Goal: Task Accomplishment & Management: Use online tool/utility

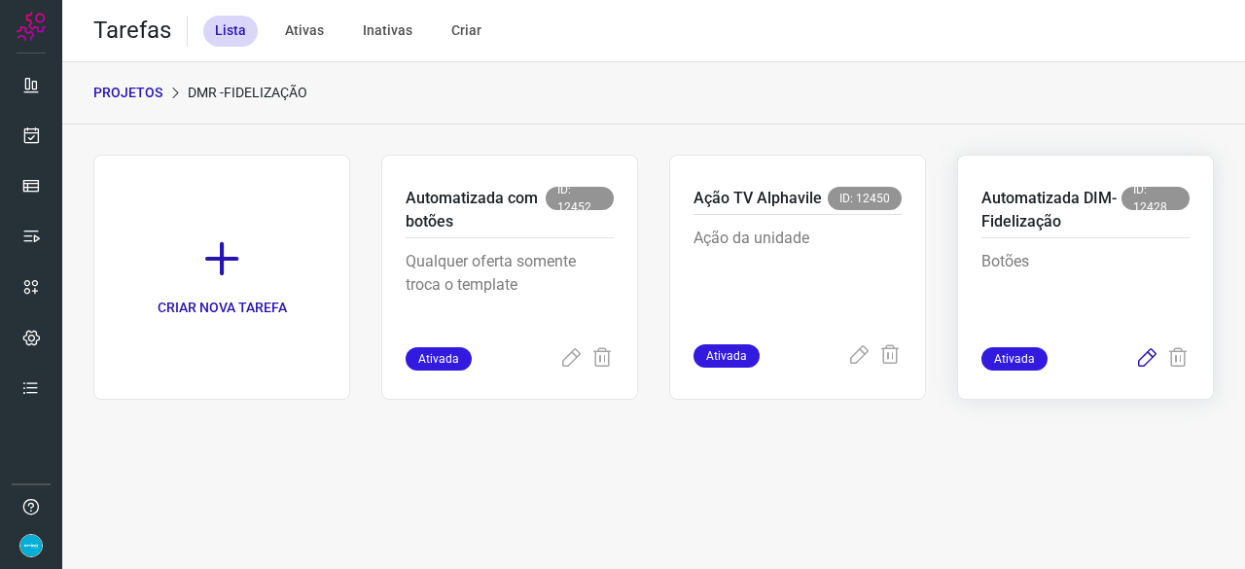
click at [1150, 357] on icon at bounding box center [1146, 358] width 23 height 23
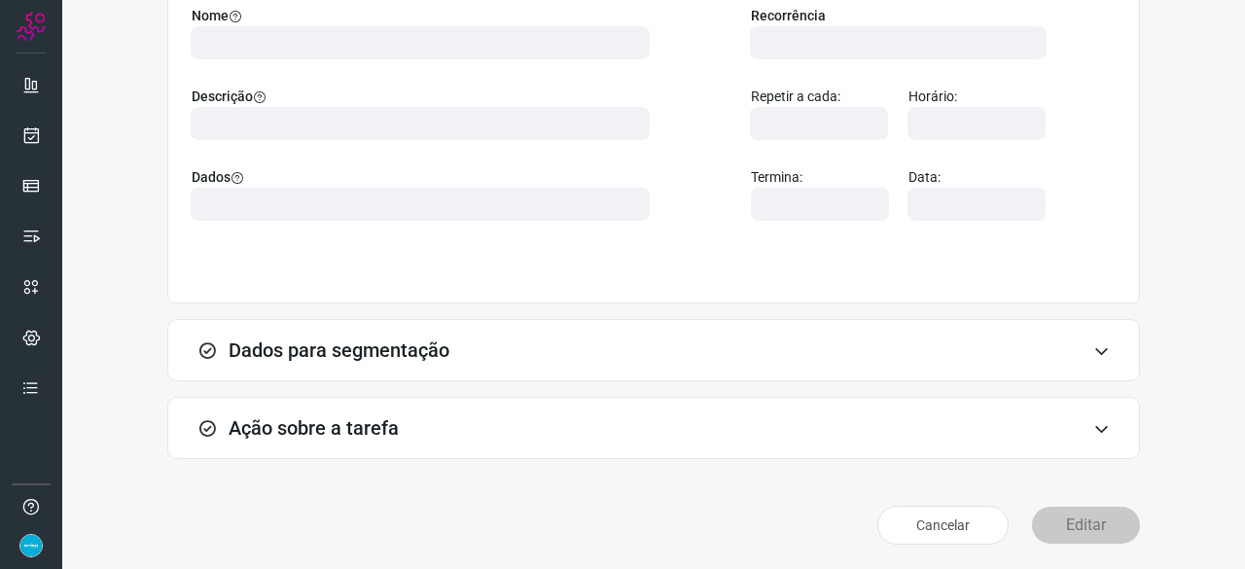
scroll to position [218, 0]
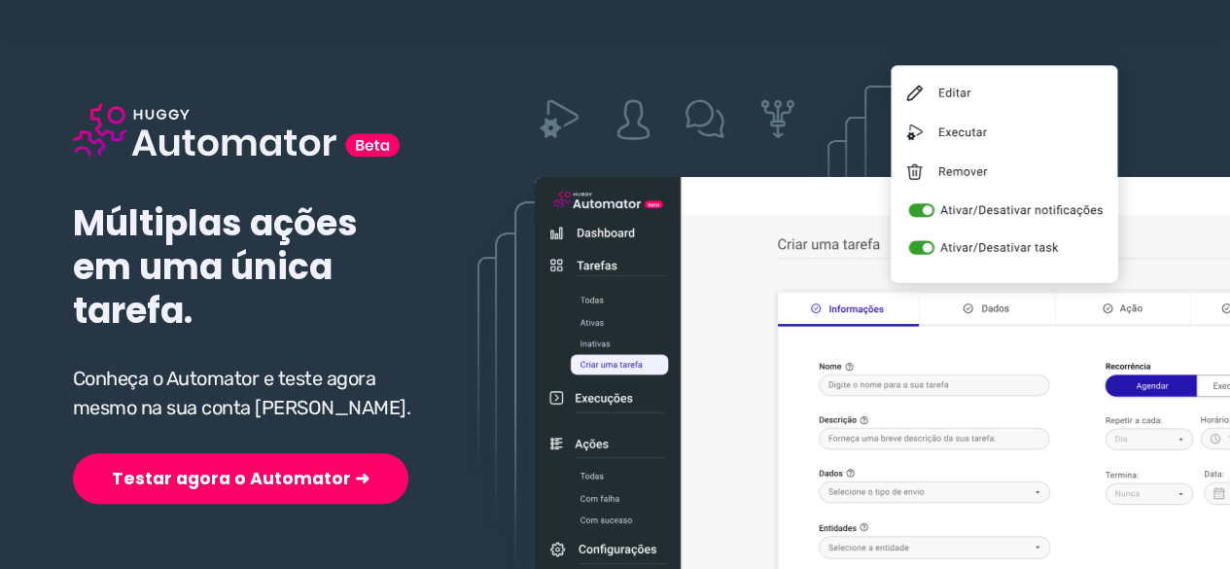
scroll to position [292, 0]
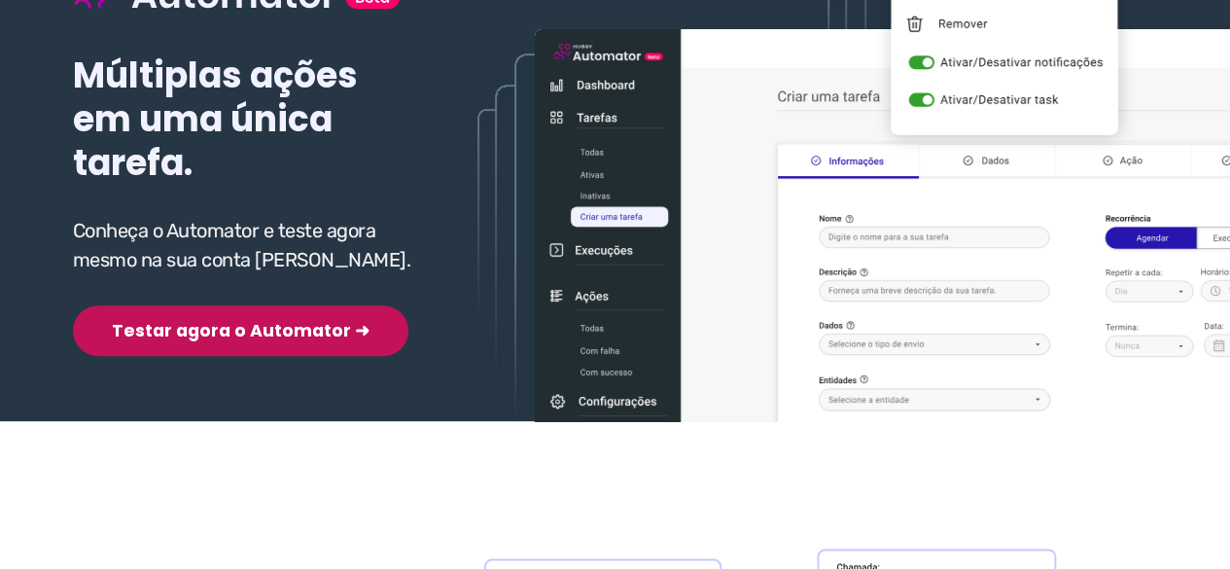
click at [196, 341] on button "Testar agora o Automator ➜" at bounding box center [241, 330] width 336 height 51
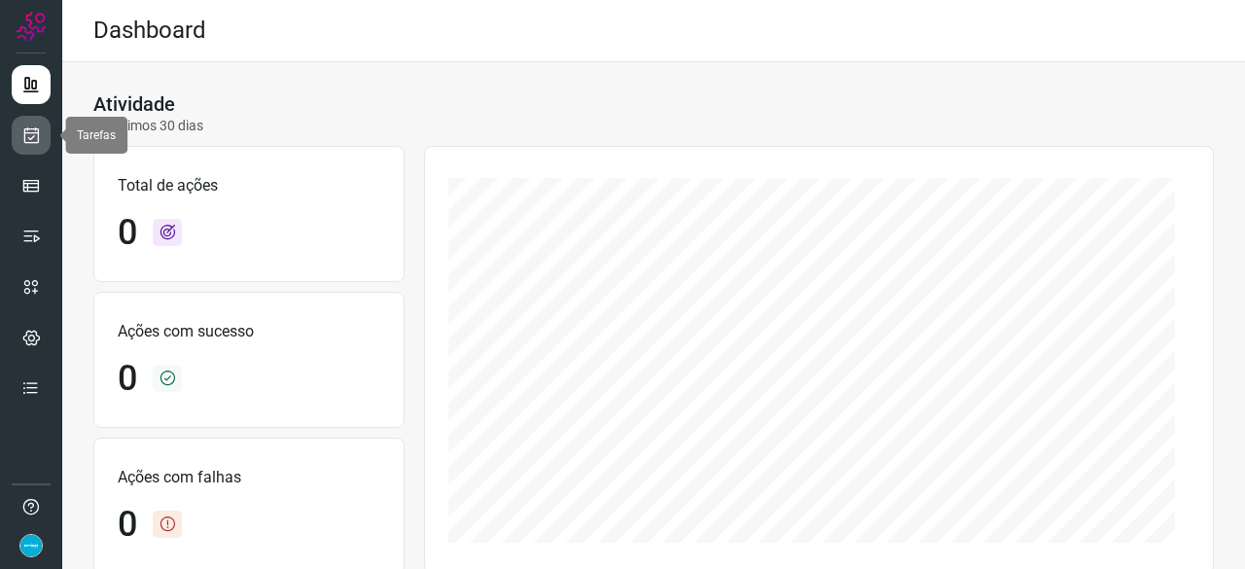
click at [21, 138] on icon at bounding box center [31, 134] width 20 height 19
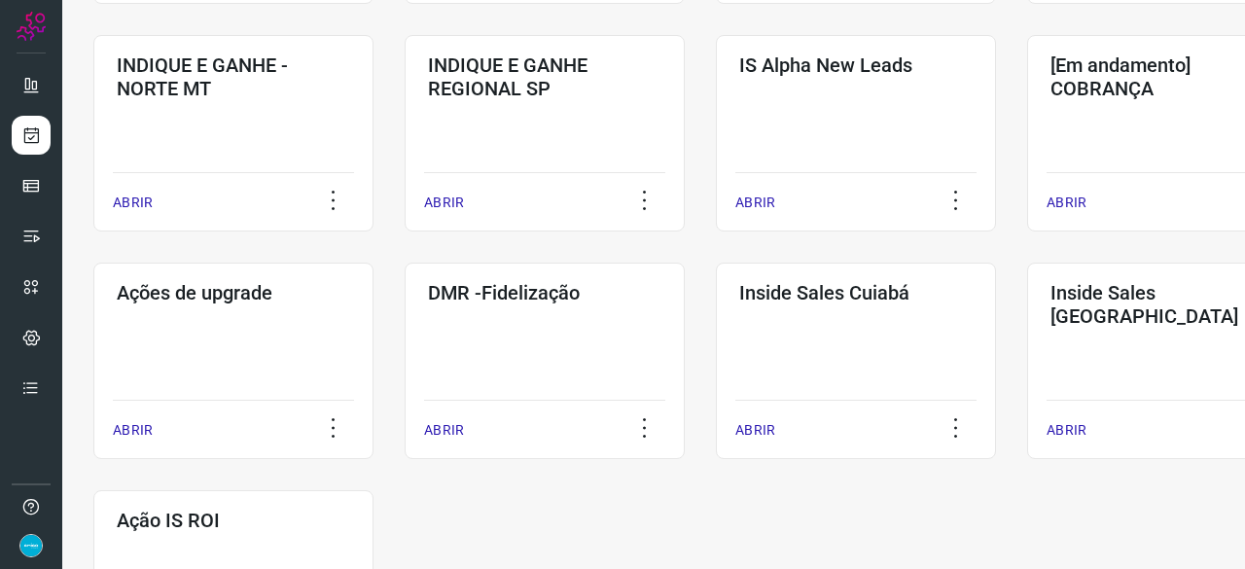
scroll to position [875, 0]
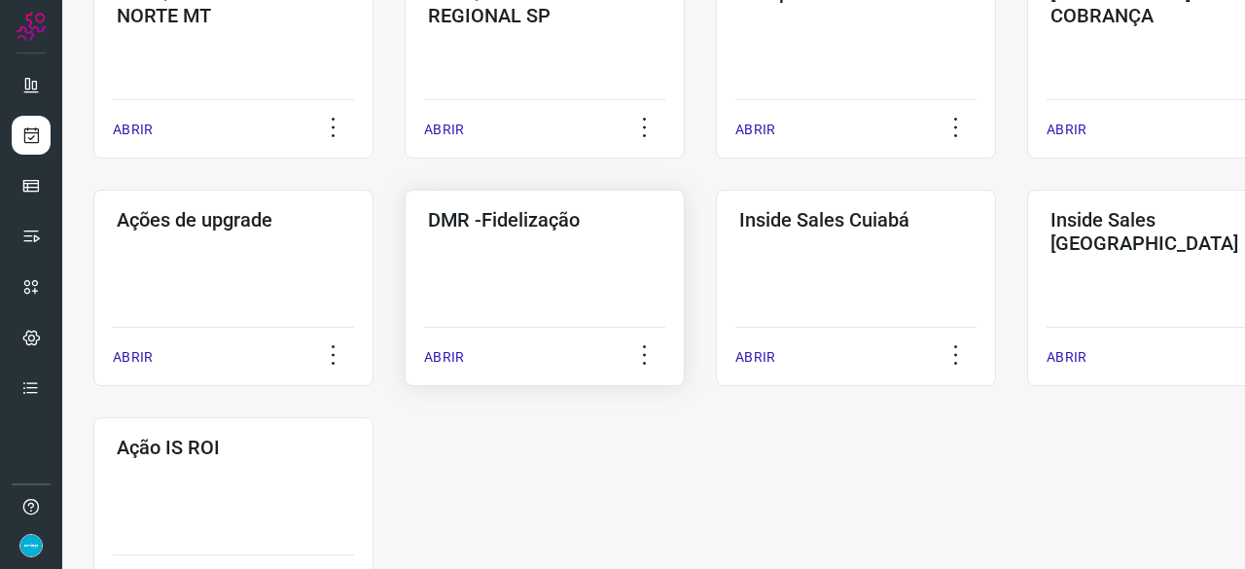
click at [445, 364] on p "ABRIR" at bounding box center [444, 357] width 40 height 20
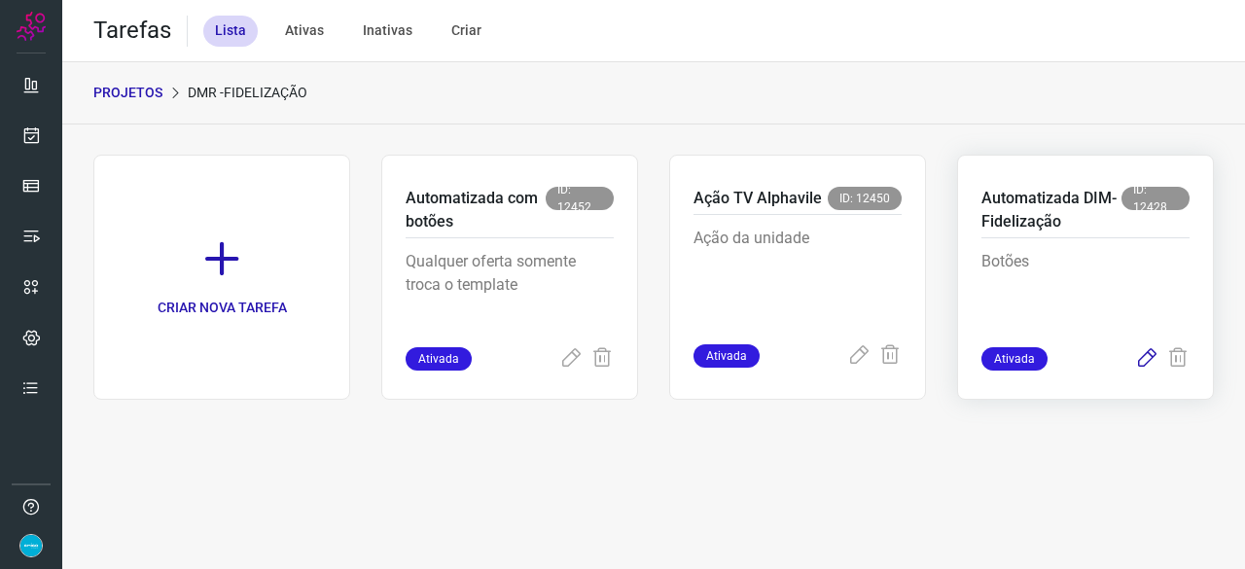
click at [1144, 360] on icon at bounding box center [1146, 358] width 23 height 23
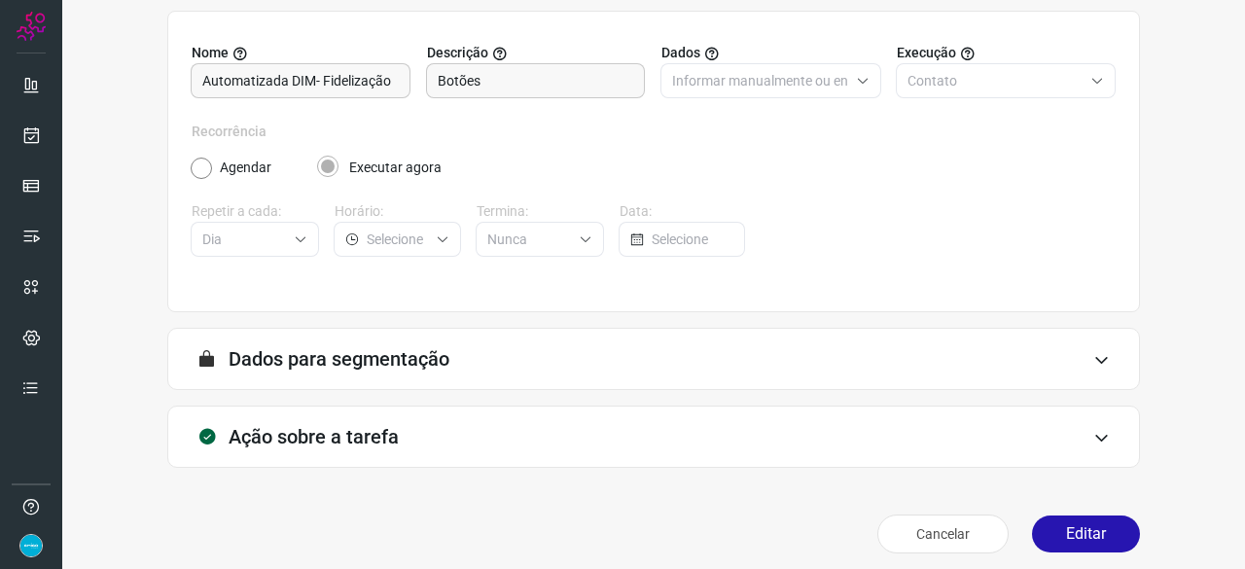
scroll to position [190, 0]
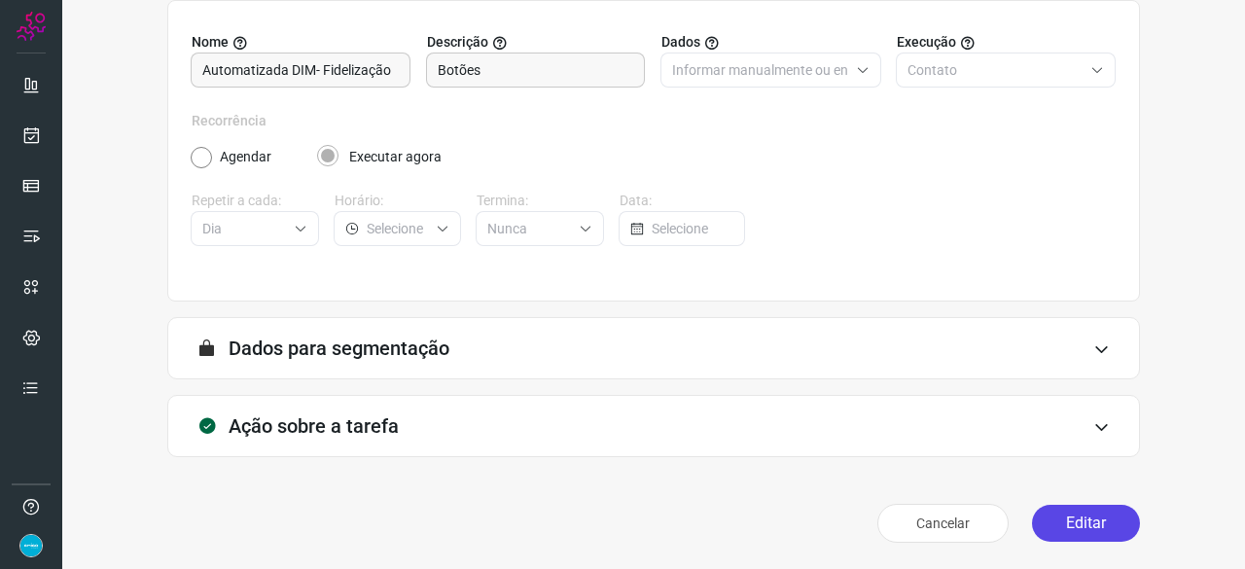
click at [1061, 511] on button "Editar" at bounding box center [1086, 523] width 108 height 37
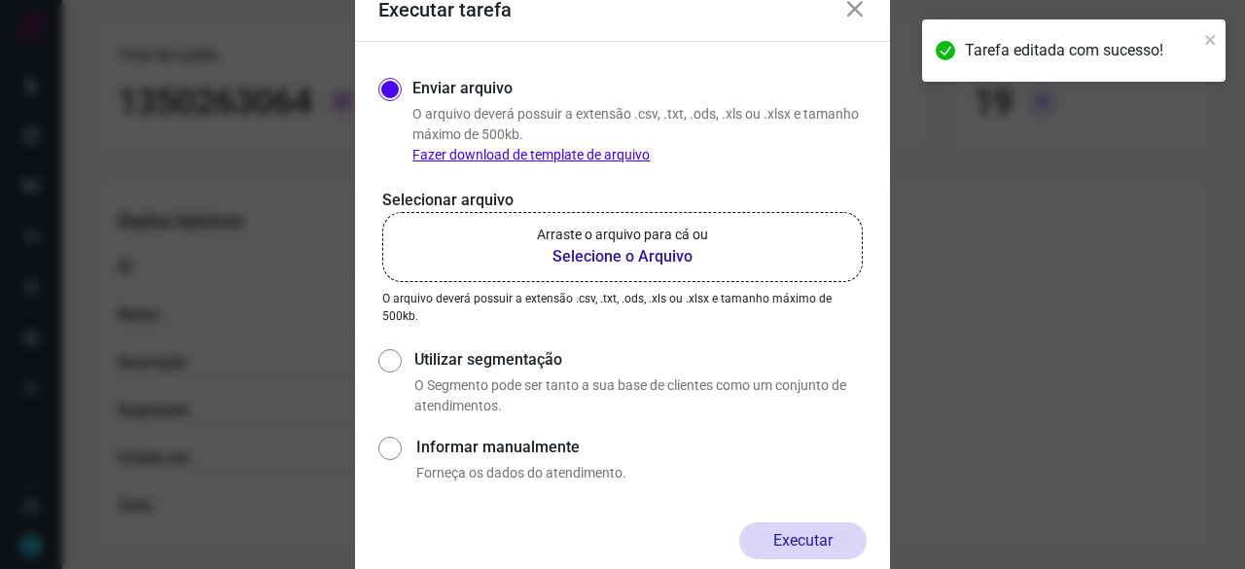
click at [568, 258] on b "Selecione o Arquivo" at bounding box center [622, 256] width 171 height 23
click at [0, 0] on input "Arraste o arquivo para cá ou Selecione o Arquivo" at bounding box center [0, 0] width 0 height 0
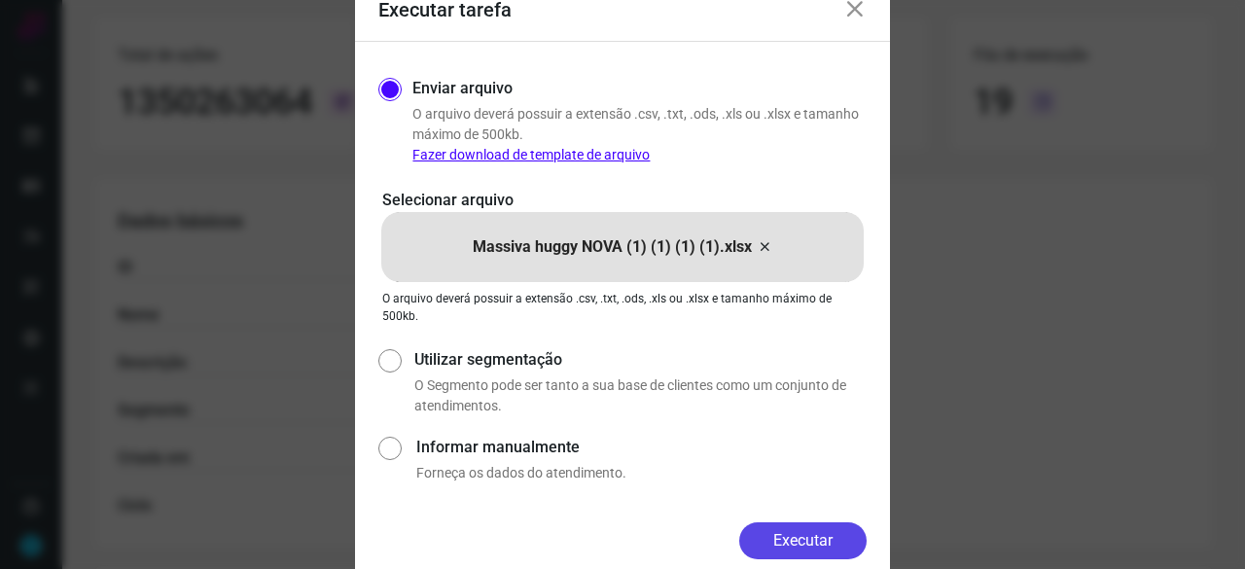
drag, startPoint x: 823, startPoint y: 537, endPoint x: 870, endPoint y: 559, distance: 52.6
click at [825, 537] on button "Executar" at bounding box center [802, 540] width 127 height 37
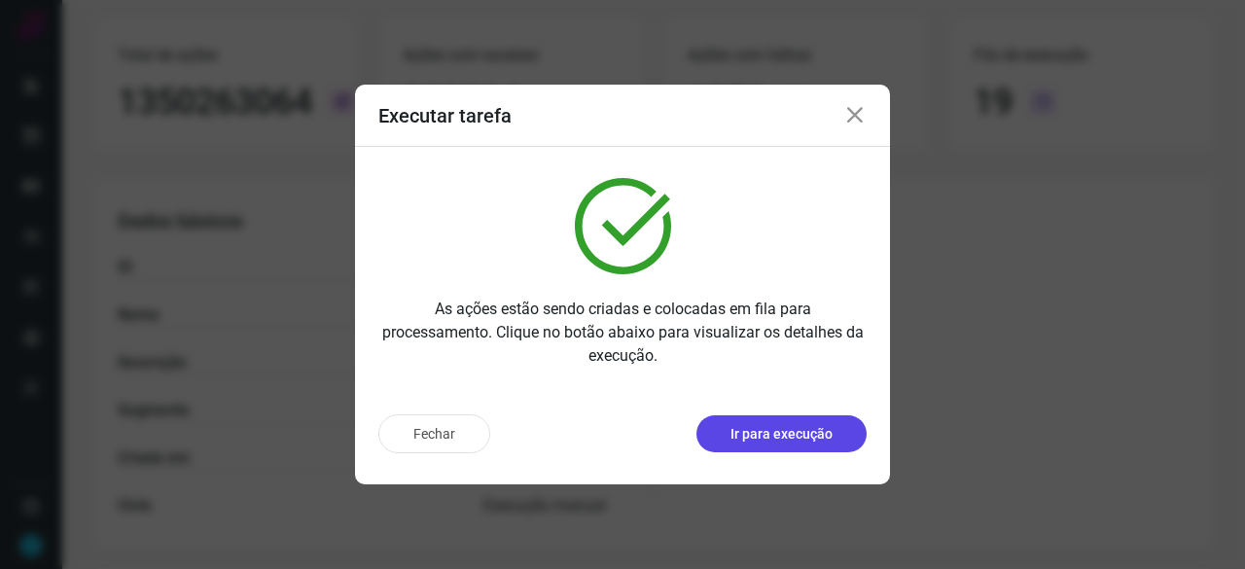
click at [808, 426] on p "Ir para execução" at bounding box center [781, 434] width 102 height 20
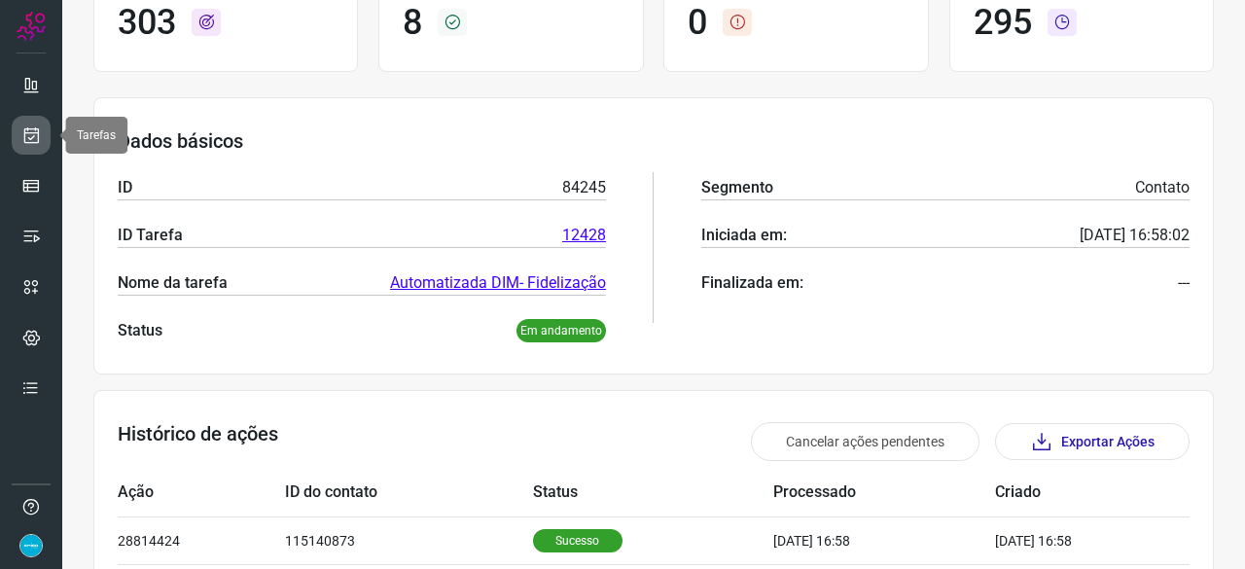
click at [41, 131] on link at bounding box center [31, 135] width 39 height 39
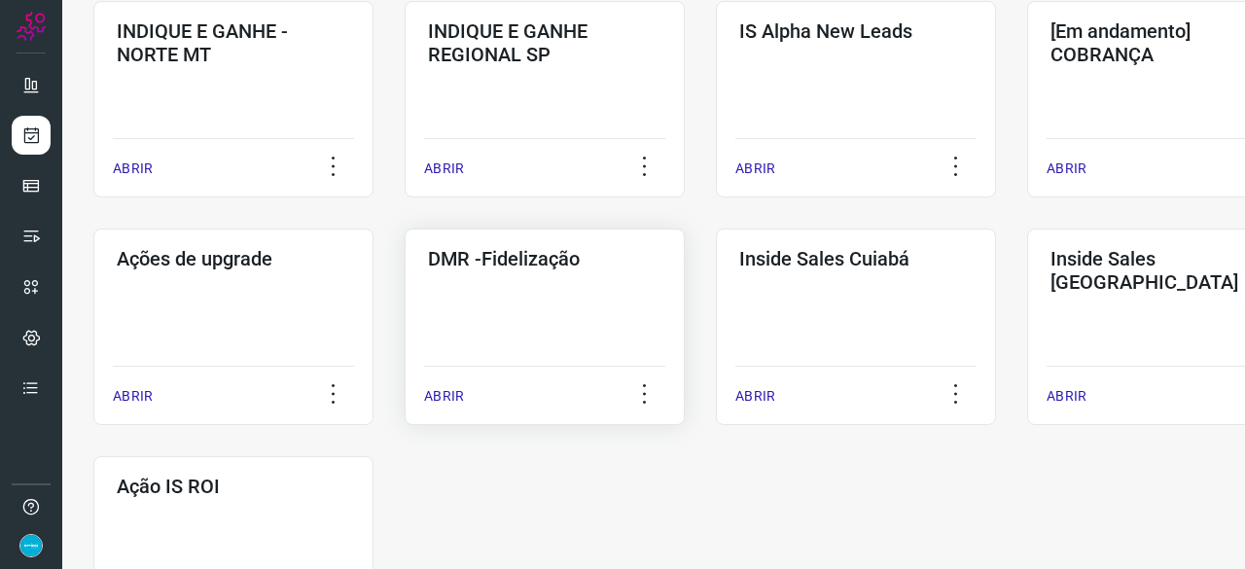
click at [455, 395] on p "ABRIR" at bounding box center [444, 396] width 40 height 20
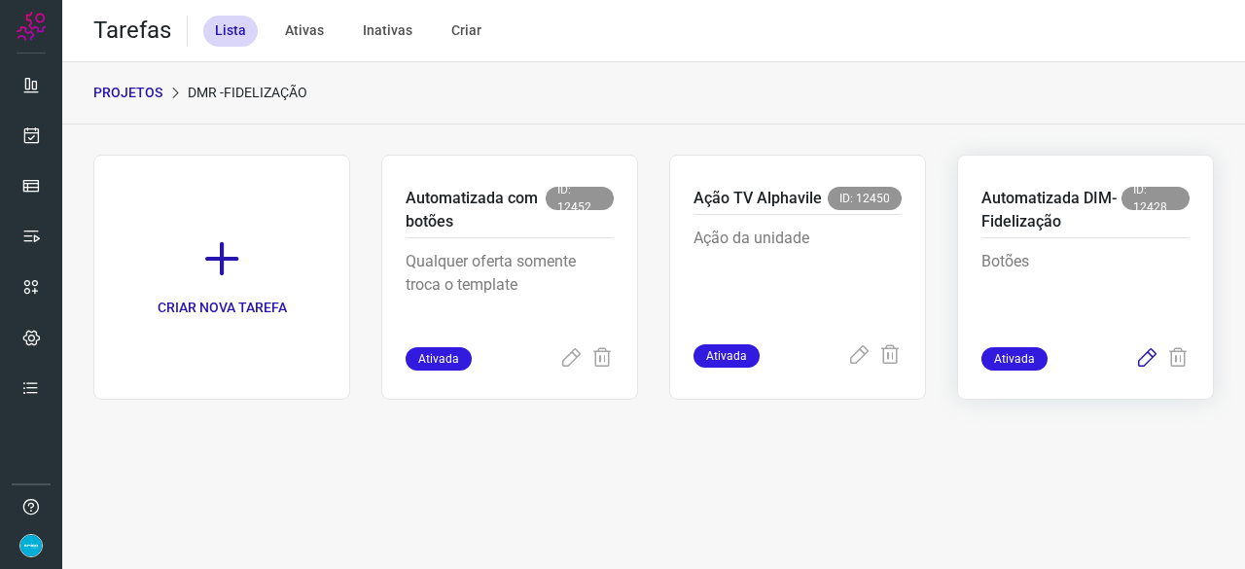
click at [1152, 359] on icon at bounding box center [1146, 358] width 23 height 23
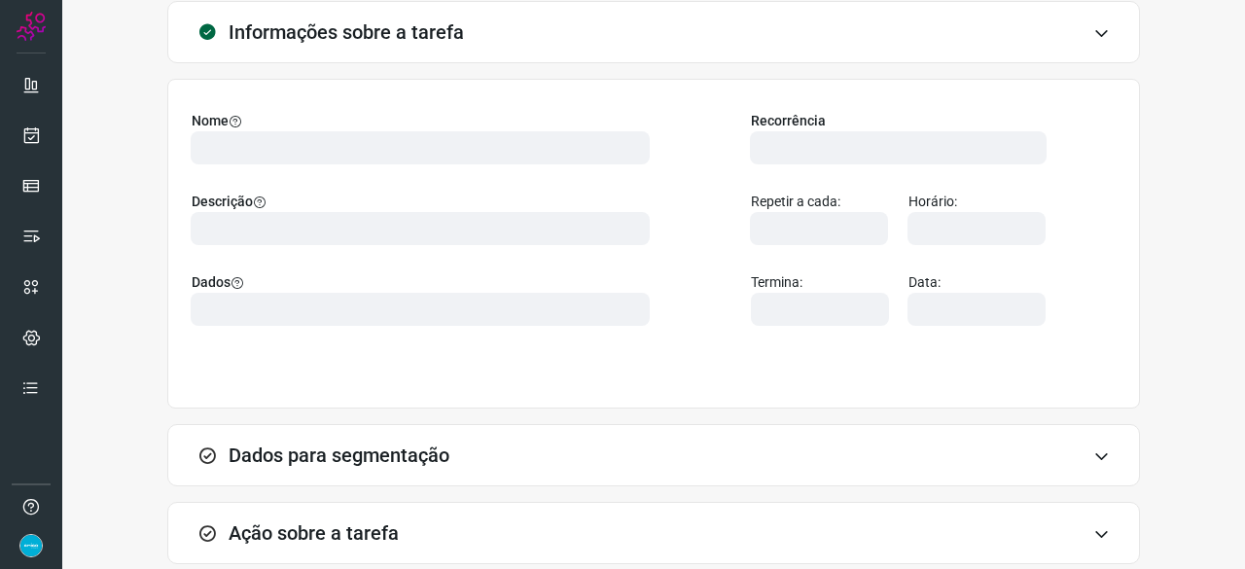
scroll to position [218, 0]
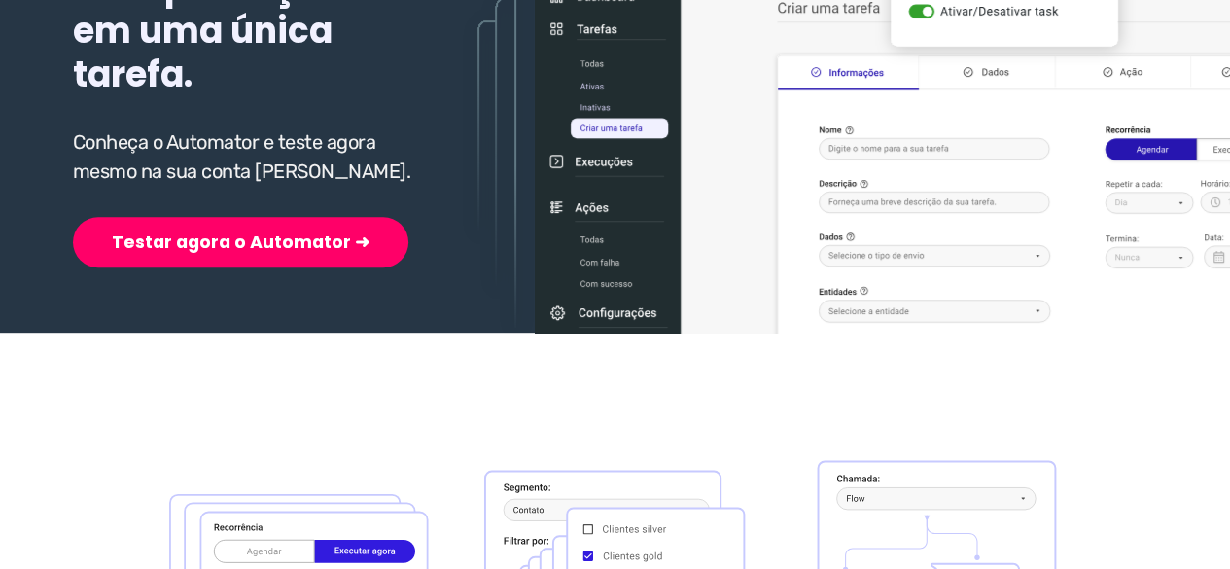
scroll to position [389, 0]
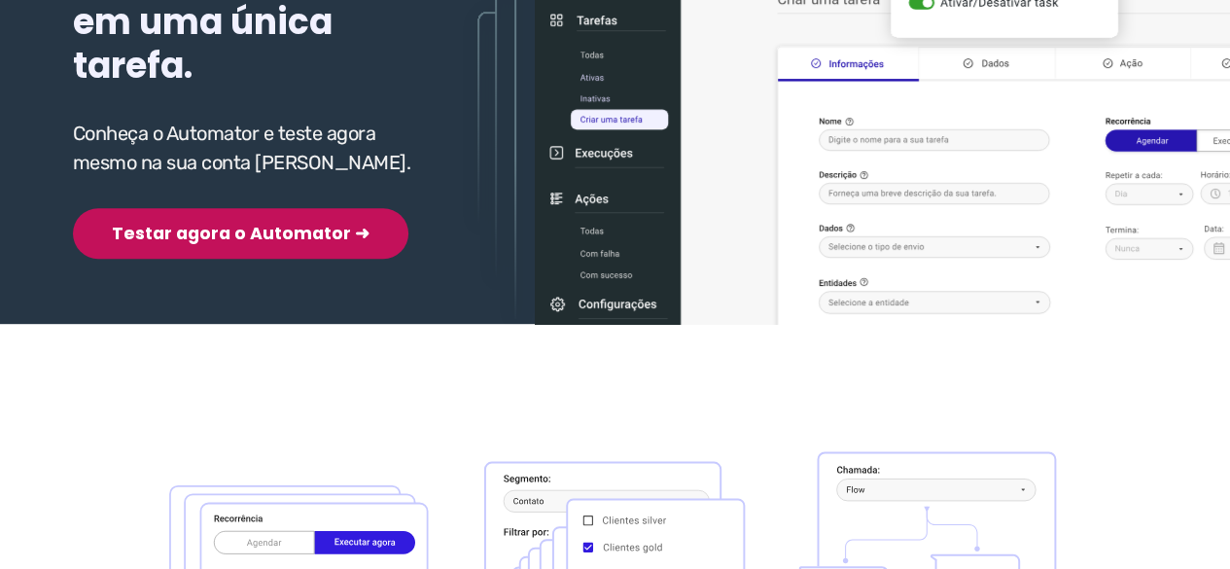
click at [271, 249] on button "Testar agora o Automator ➜" at bounding box center [241, 233] width 336 height 51
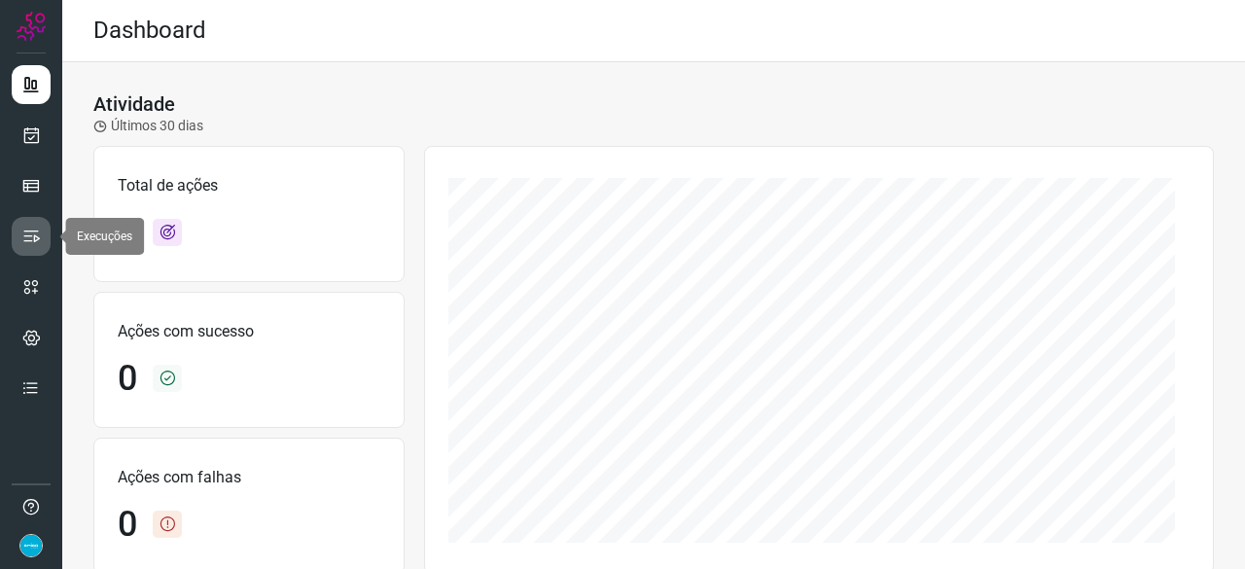
click at [32, 230] on icon at bounding box center [30, 236] width 19 height 19
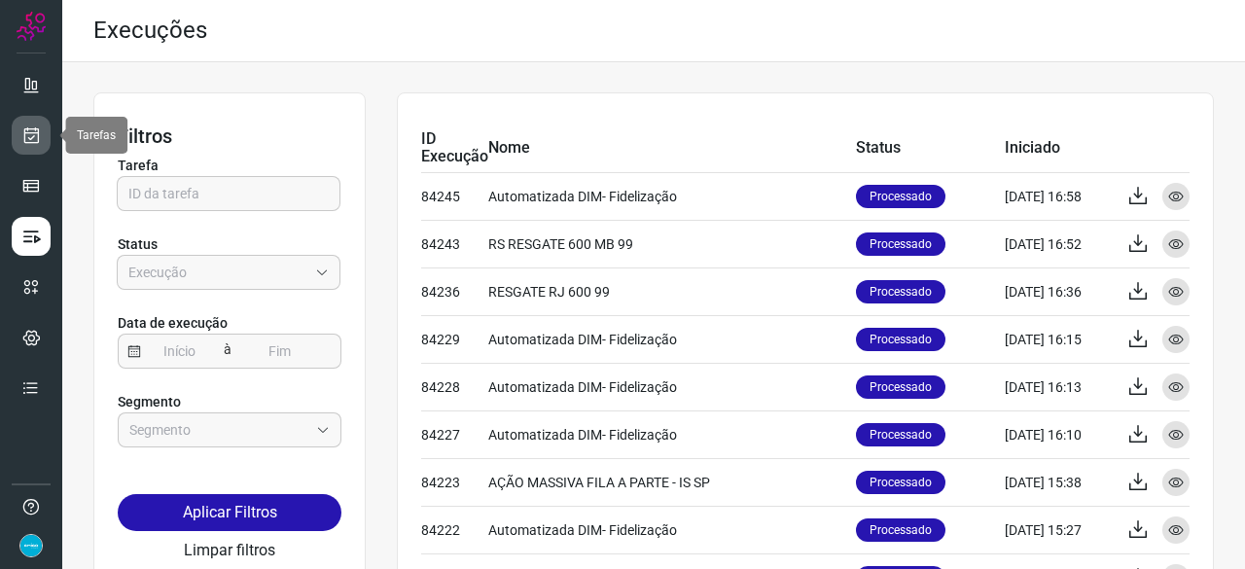
click at [31, 128] on icon at bounding box center [31, 134] width 20 height 19
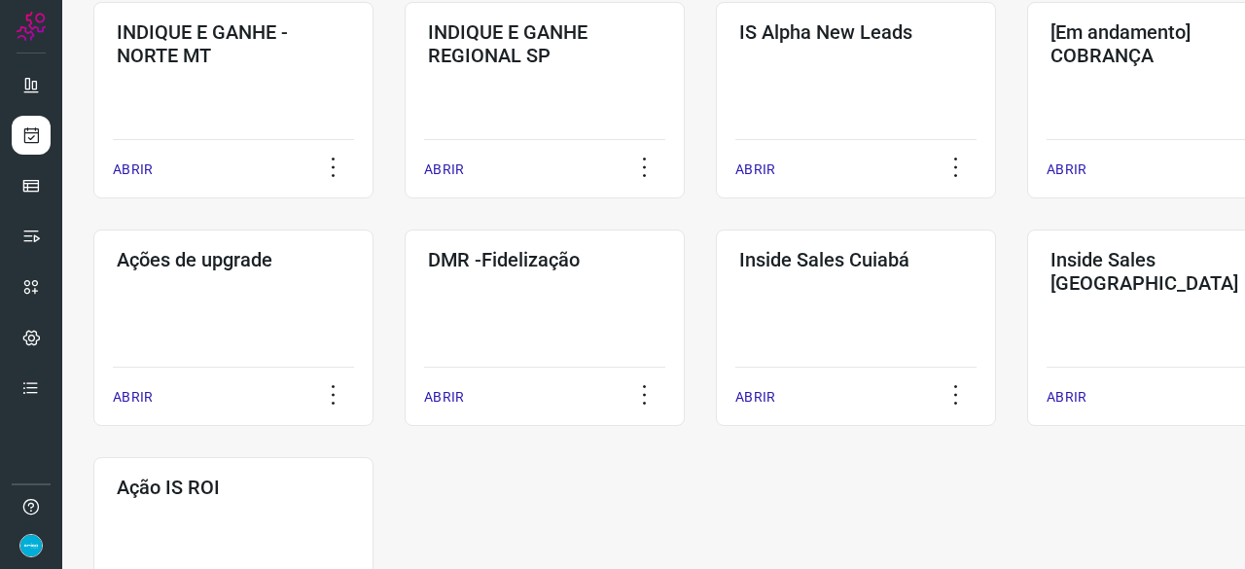
scroll to position [875, 0]
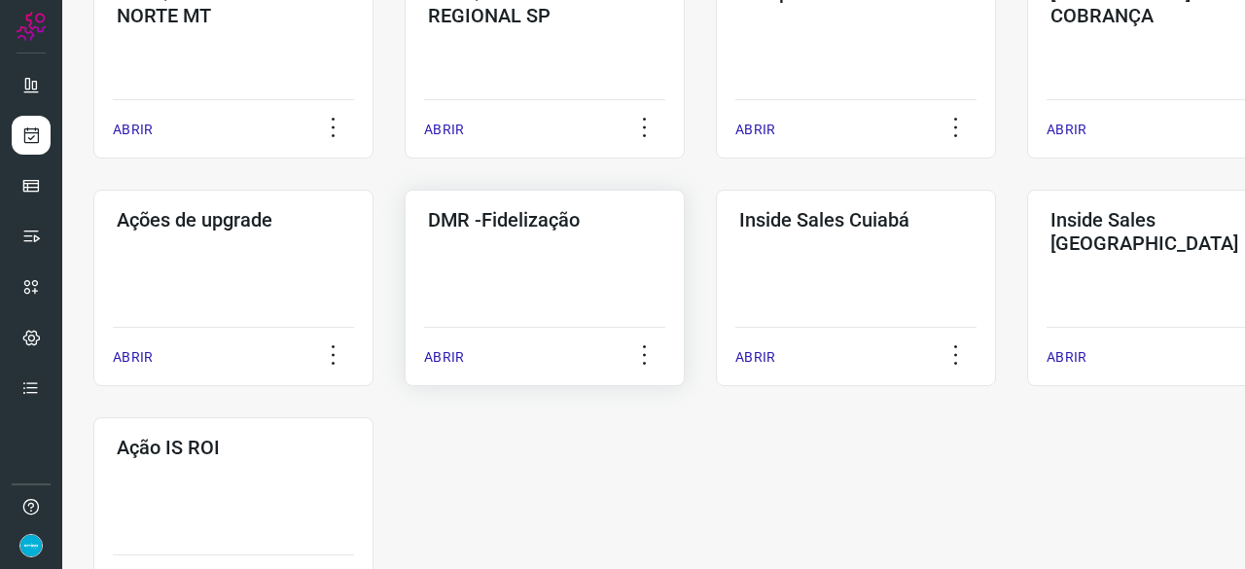
click at [437, 364] on p "ABRIR" at bounding box center [444, 357] width 40 height 20
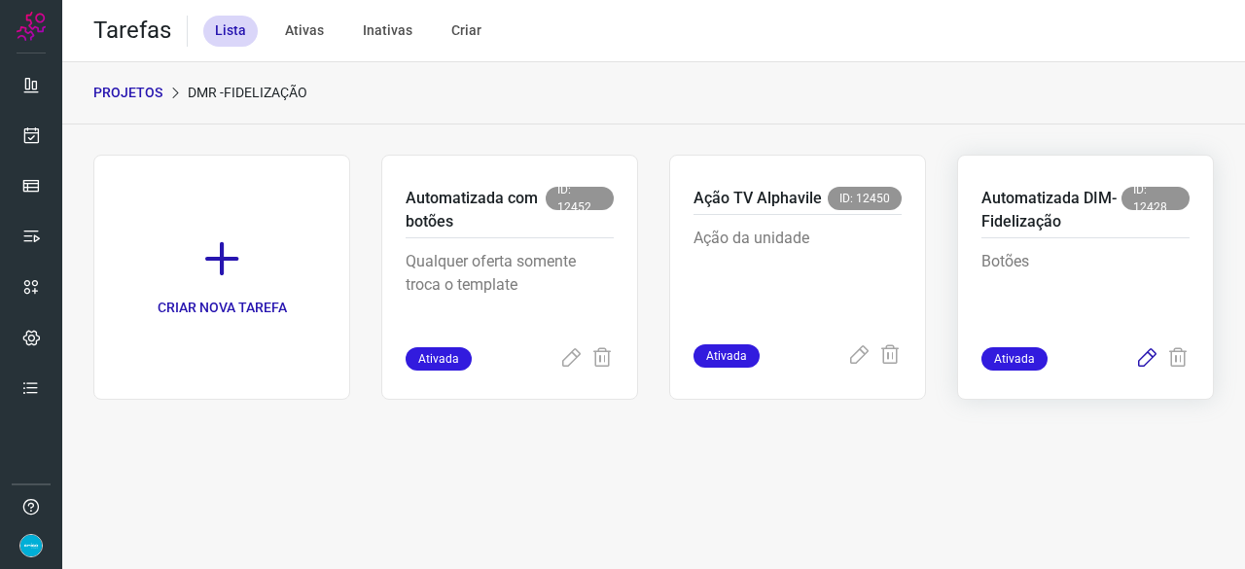
click at [1148, 359] on icon at bounding box center [1146, 358] width 23 height 23
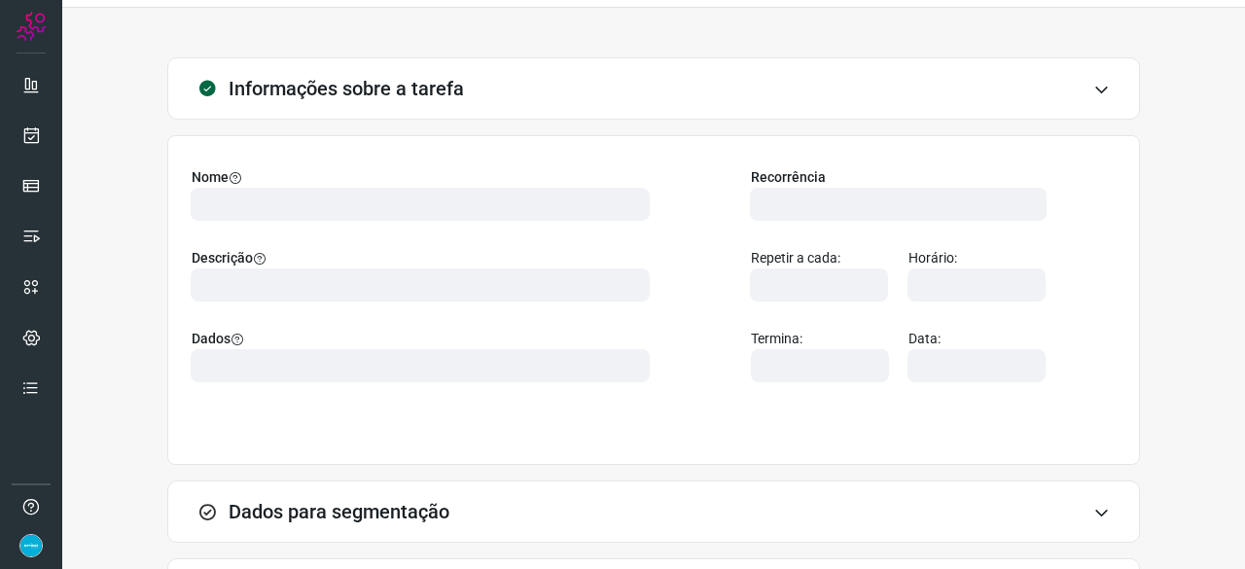
scroll to position [190, 0]
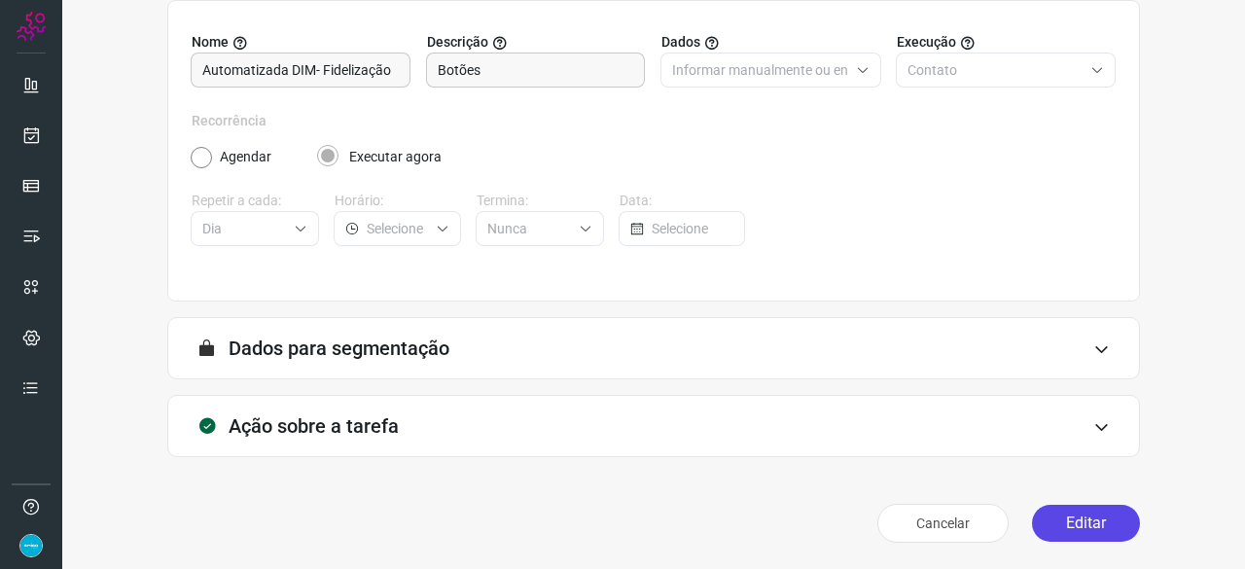
click at [1106, 531] on button "Editar" at bounding box center [1086, 523] width 108 height 37
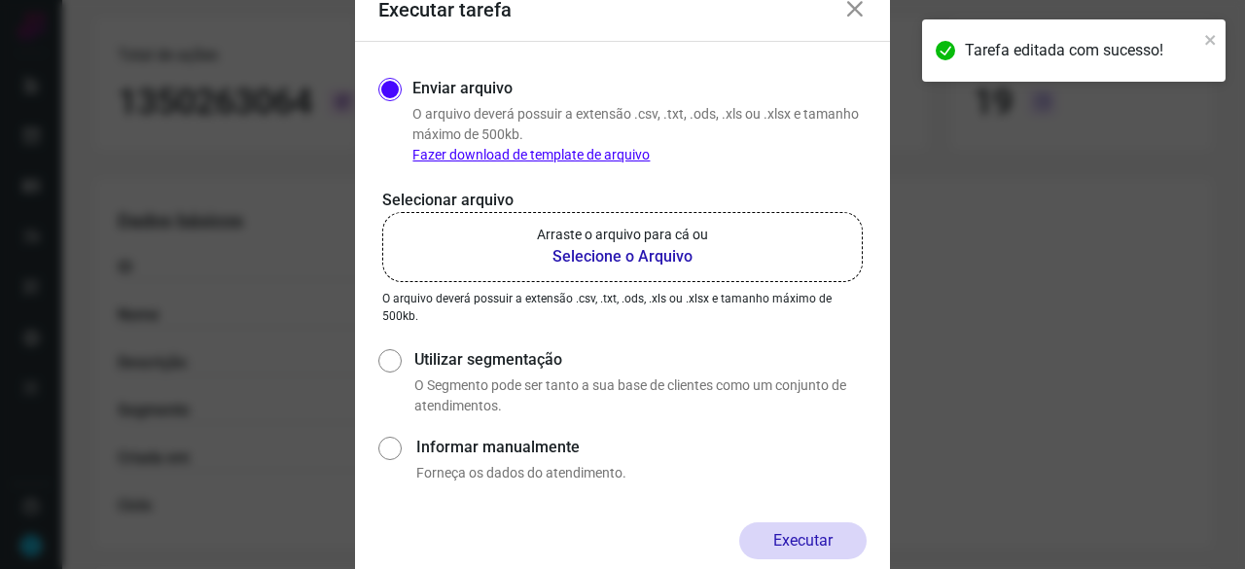
click at [609, 258] on b "Selecione o Arquivo" at bounding box center [622, 256] width 171 height 23
click at [0, 0] on input "Arraste o arquivo para cá ou Selecione o Arquivo" at bounding box center [0, 0] width 0 height 0
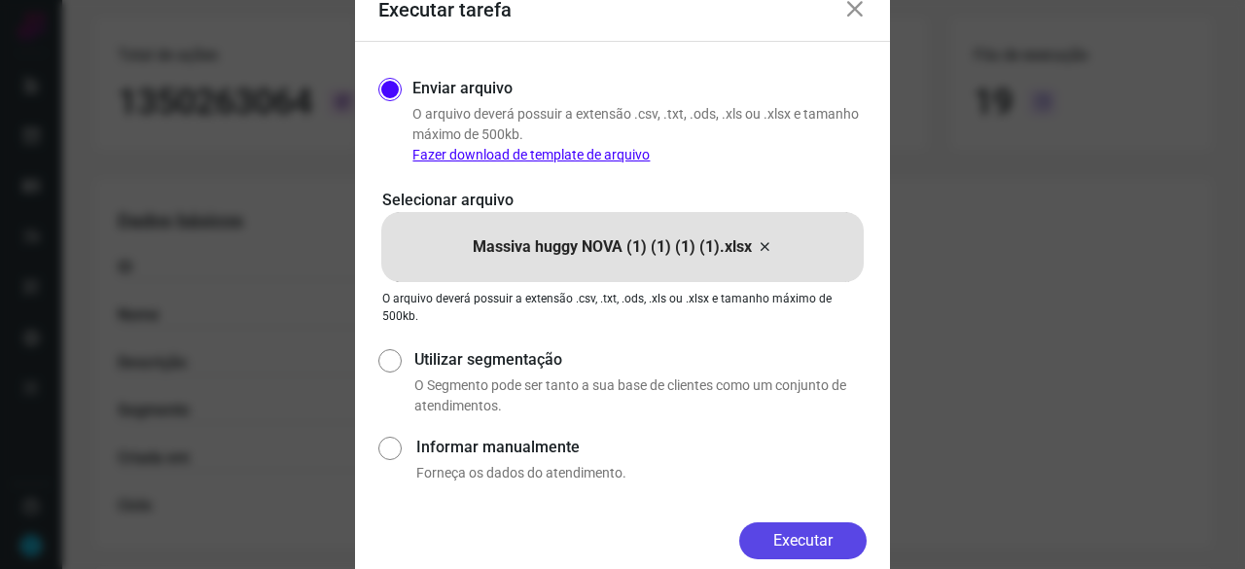
click at [823, 544] on button "Executar" at bounding box center [802, 540] width 127 height 37
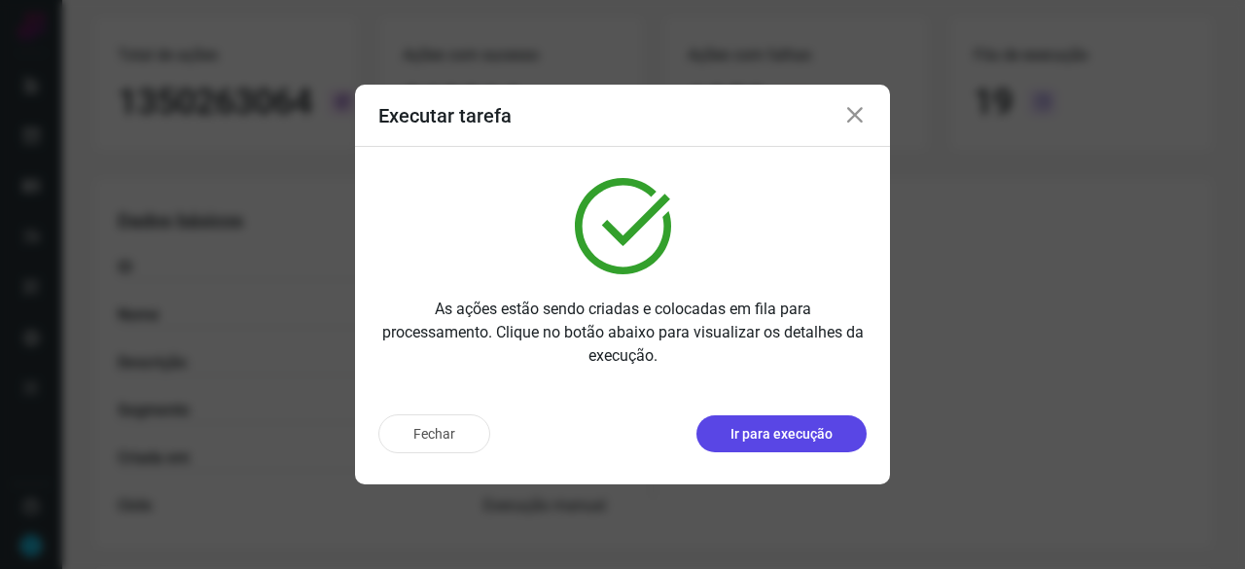
click at [798, 435] on p "Ir para execução" at bounding box center [781, 434] width 102 height 20
